Goal: Task Accomplishment & Management: Use online tool/utility

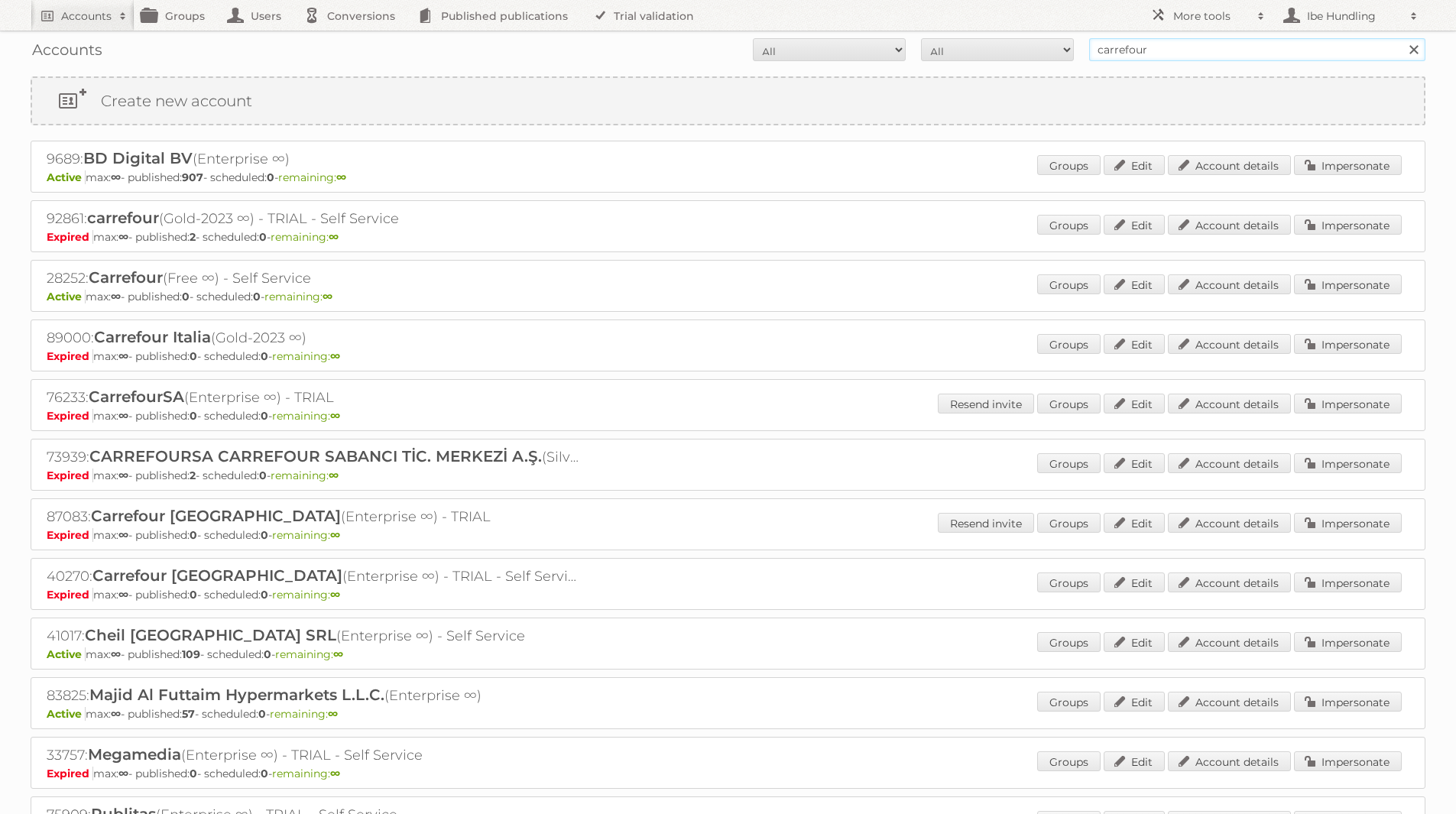
drag, startPoint x: 1164, startPoint y: 56, endPoint x: 1054, endPoint y: 58, distance: 110.0
click at [1054, 58] on form "All Active Expired Pending All Paid Trials Self service carrefour Search" at bounding box center [728, 50] width 1395 height 23
type input "praxis"
click at [1401, 39] on input "Search" at bounding box center [1413, 50] width 23 height 23
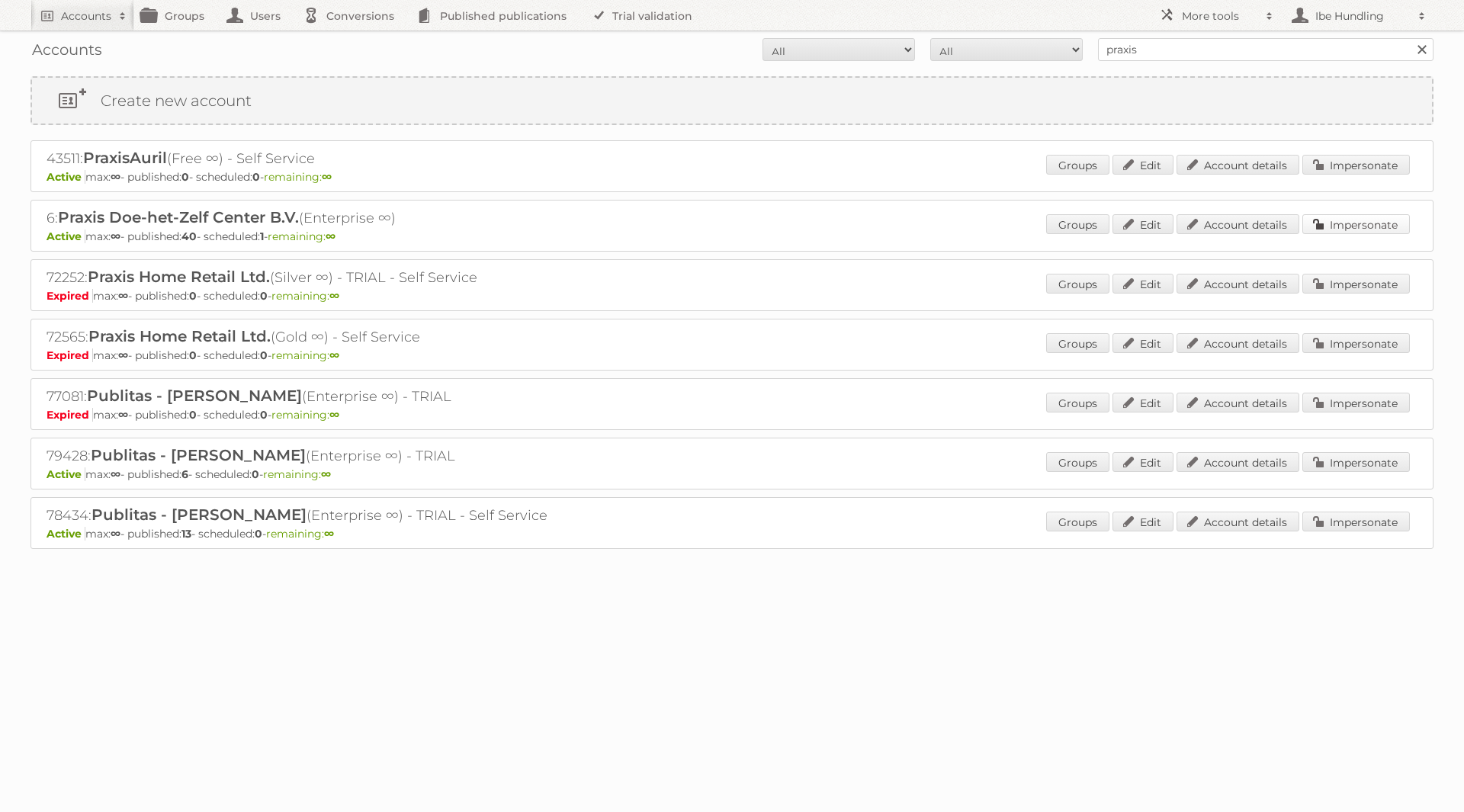
click at [1366, 223] on link "Impersonate" at bounding box center [1356, 224] width 108 height 20
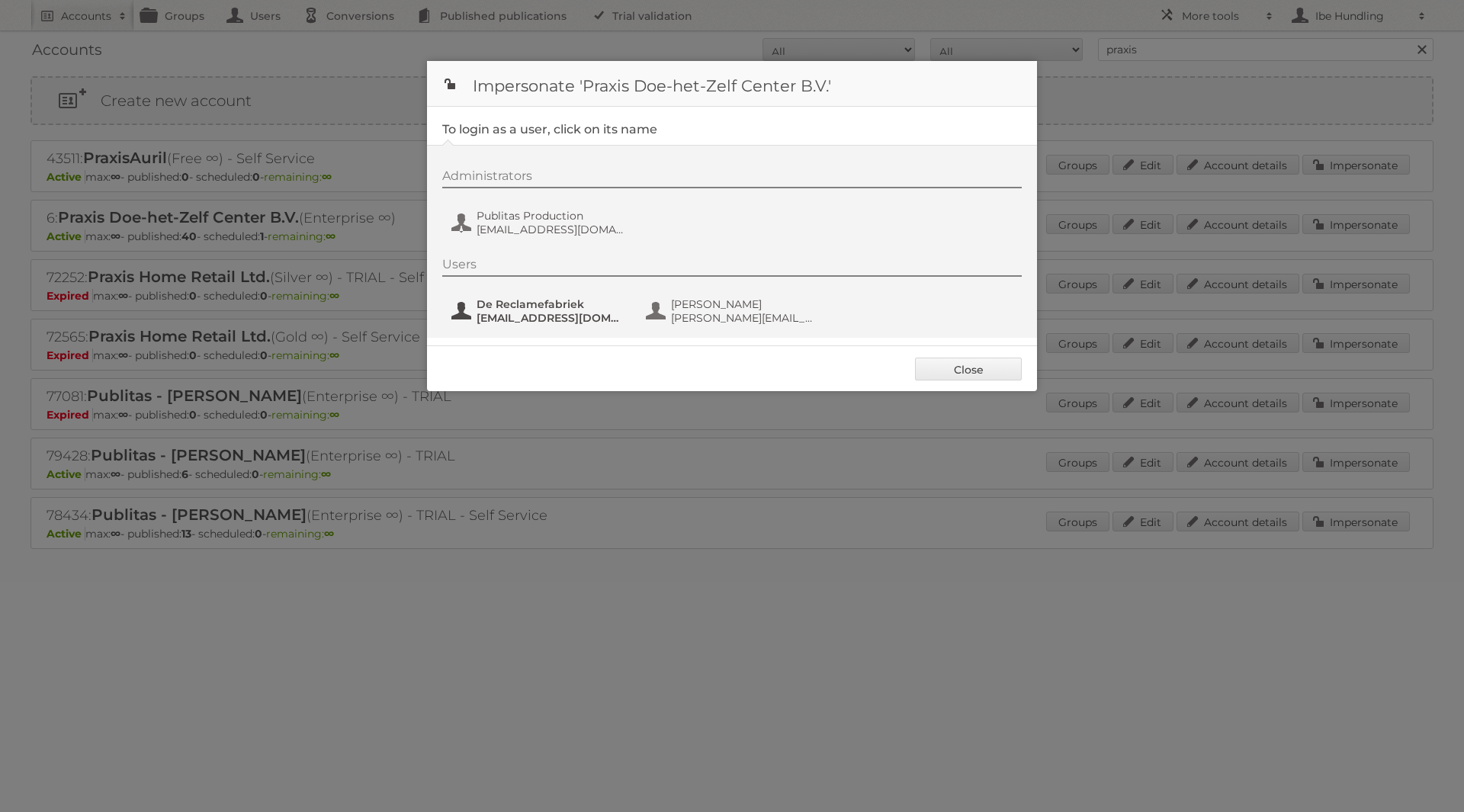
click at [551, 314] on span "[EMAIL_ADDRESS][DOMAIN_NAME]" at bounding box center [550, 317] width 148 height 13
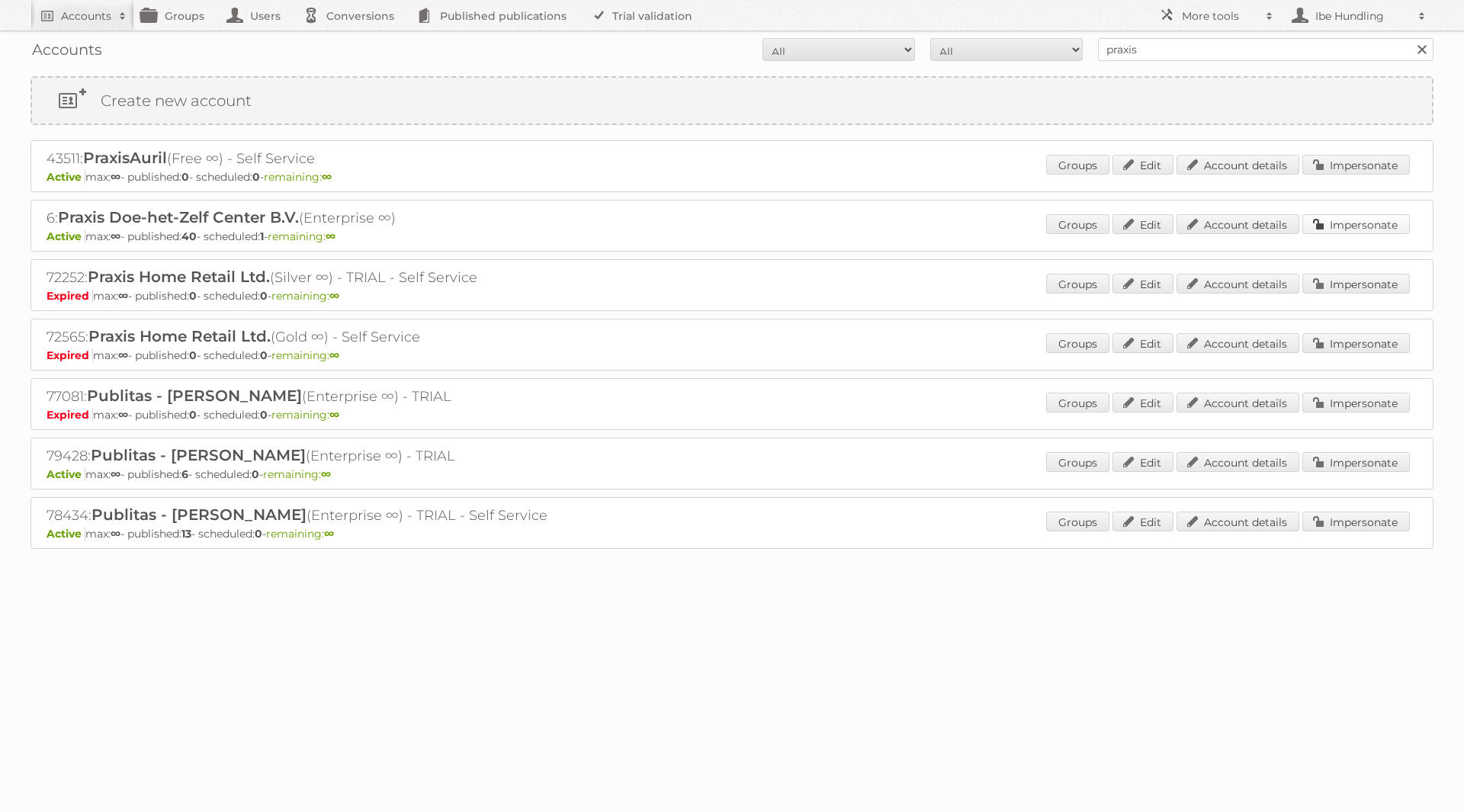
click at [1379, 222] on link "Impersonate" at bounding box center [1356, 224] width 108 height 20
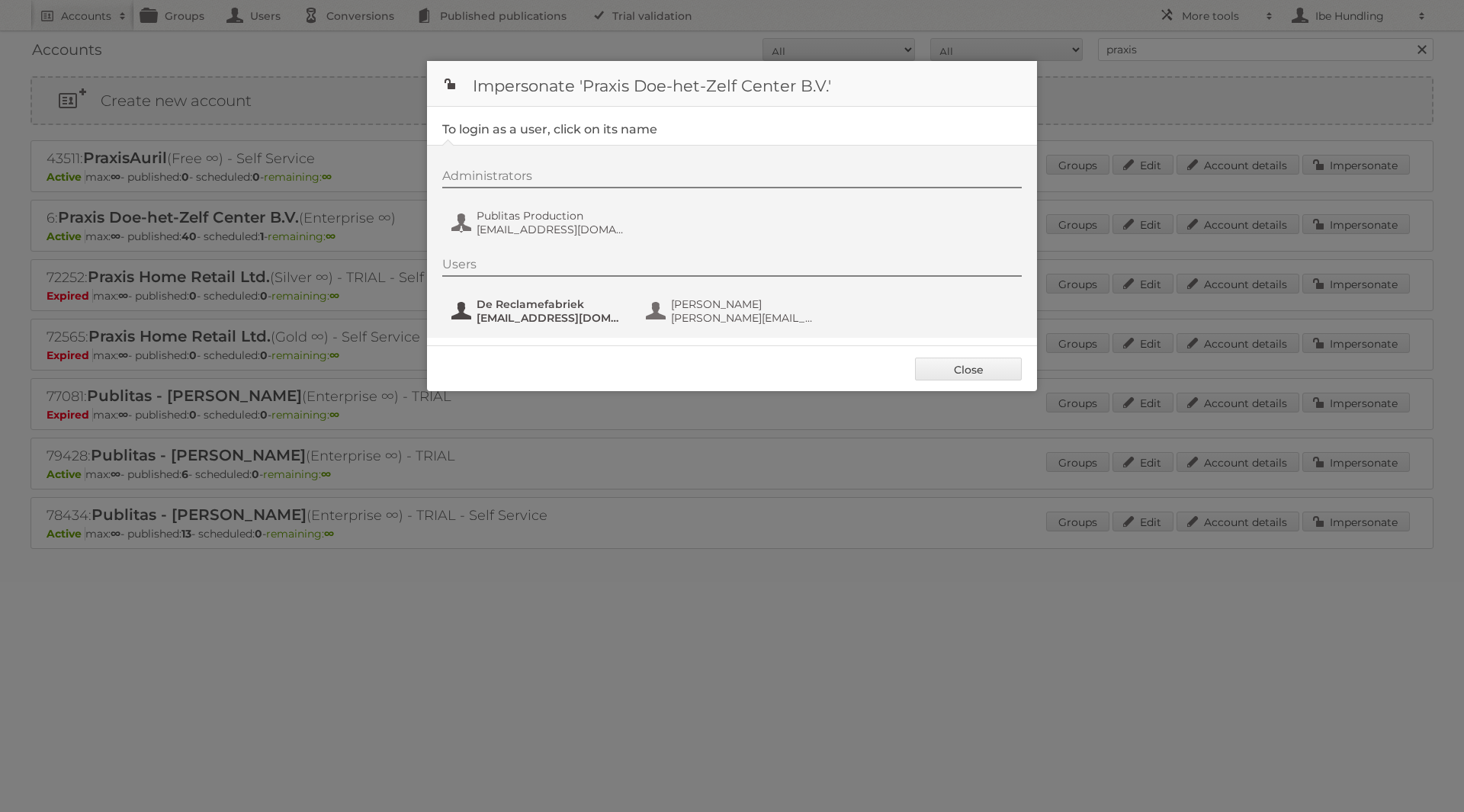
click at [565, 301] on span "De Reclamefabriek" at bounding box center [550, 304] width 148 height 13
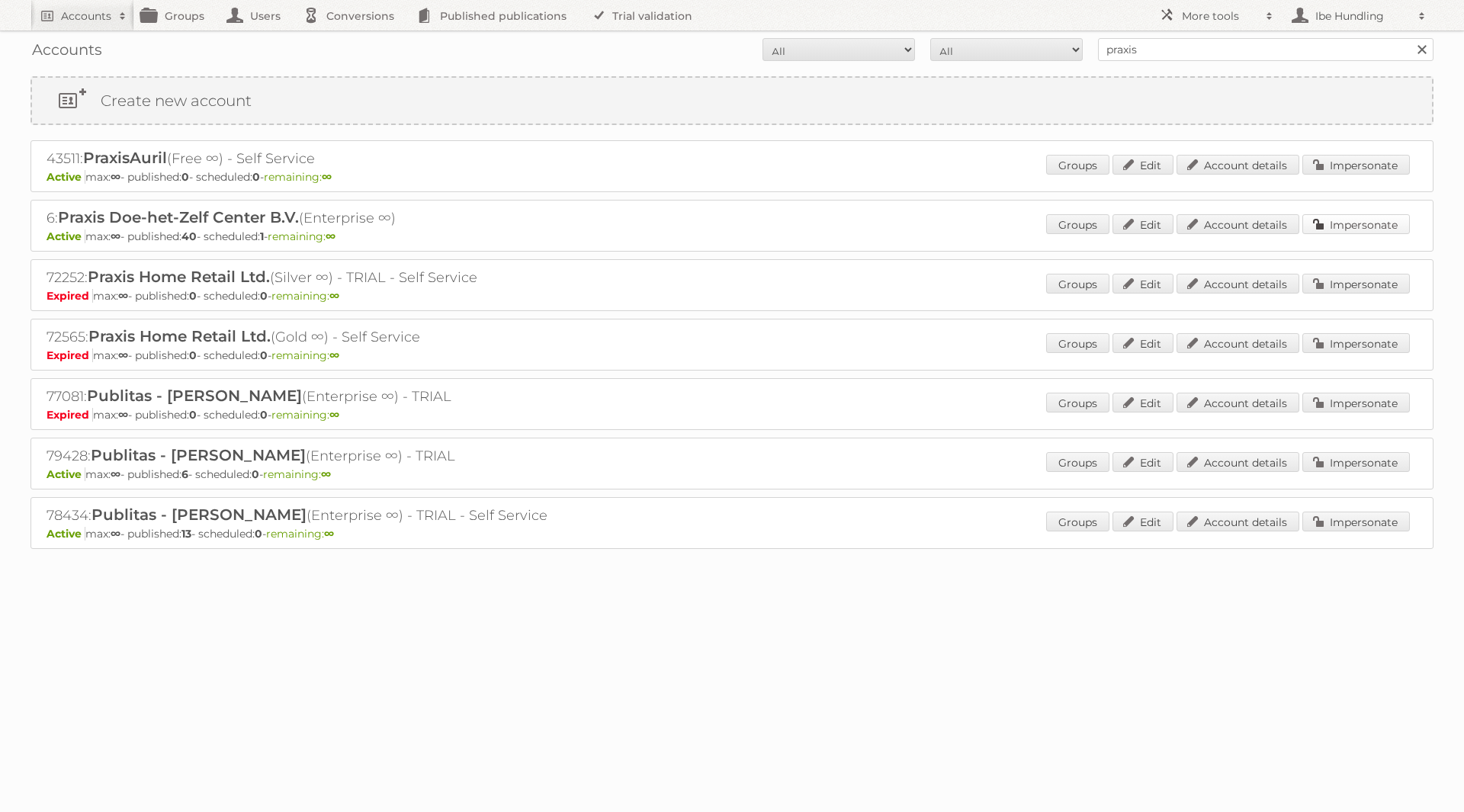
click at [1363, 225] on link "Impersonate" at bounding box center [1356, 224] width 108 height 20
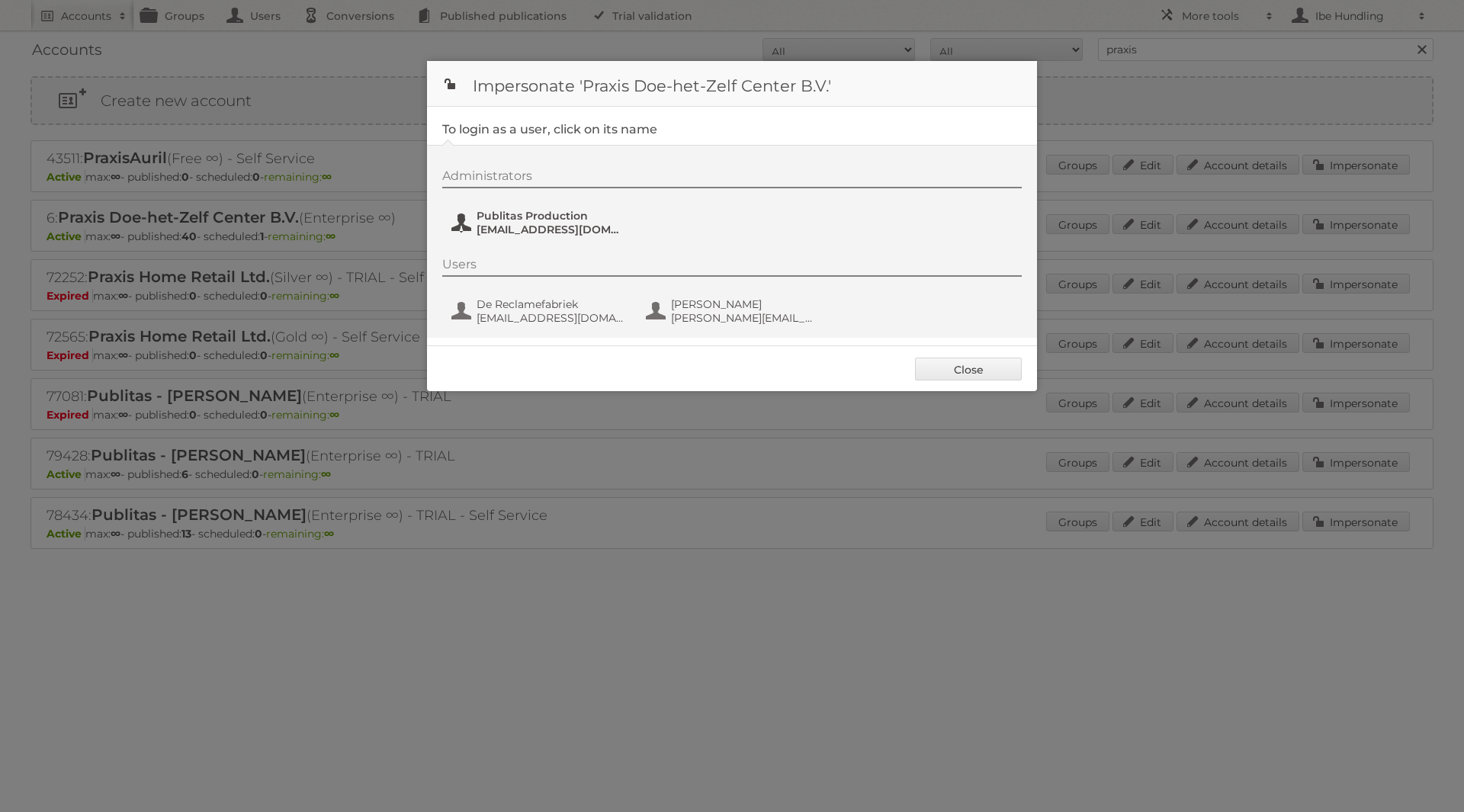
click at [568, 221] on span "Publitas Production" at bounding box center [550, 215] width 148 height 13
